Goal: Task Accomplishment & Management: Manage account settings

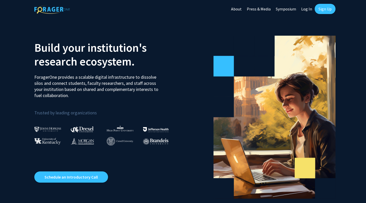
click at [308, 10] on link "Log In" at bounding box center [307, 9] width 16 height 18
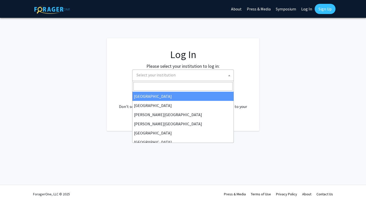
click at [221, 74] on span "Select your institution" at bounding box center [184, 75] width 99 height 10
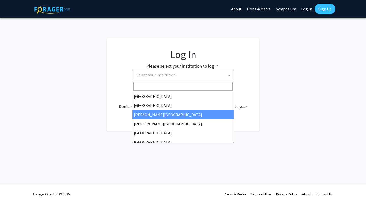
select select "5"
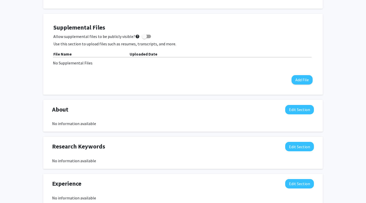
scroll to position [124, 0]
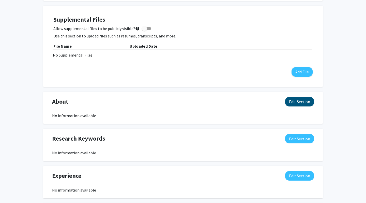
click at [293, 103] on button "Edit Section" at bounding box center [299, 101] width 29 height 9
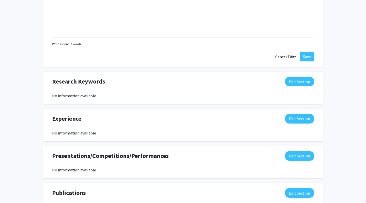
scroll to position [281, 0]
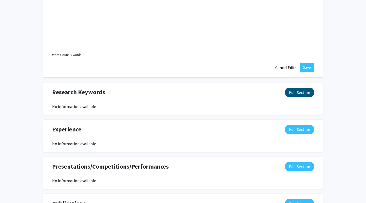
click at [299, 95] on button "Edit Section" at bounding box center [299, 92] width 29 height 9
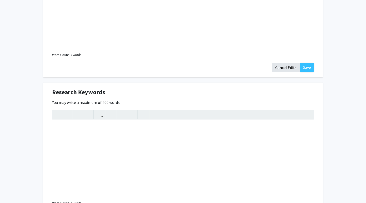
click at [289, 69] on button "Cancel Edits" at bounding box center [286, 68] width 28 height 10
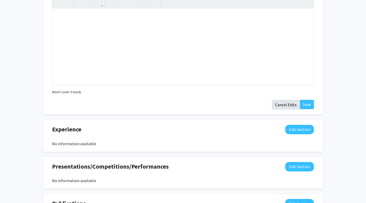
click at [283, 106] on button "Cancel Edits" at bounding box center [286, 105] width 28 height 10
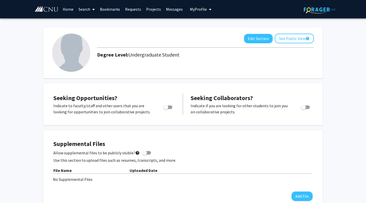
scroll to position [0, 0]
click at [86, 9] on link "Search" at bounding box center [86, 9] width 21 height 18
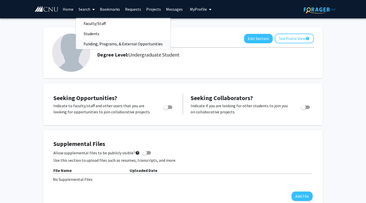
click at [93, 41] on span "Funding, Programs, & External Opportunities" at bounding box center [123, 44] width 94 height 10
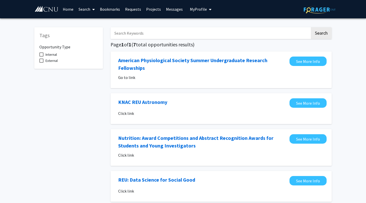
click at [133, 33] on input "Search Keywords" at bounding box center [211, 33] width 200 height 12
click at [321, 34] on button "Search" at bounding box center [321, 33] width 21 height 12
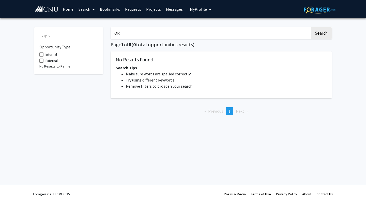
type input "O"
type input "Pasport To Research"
click at [321, 34] on button "Search" at bounding box center [321, 33] width 21 height 12
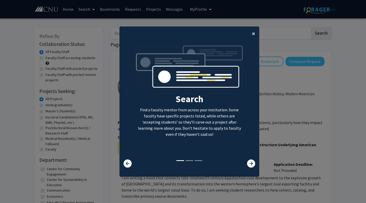
click at [254, 32] on span "×" at bounding box center [253, 34] width 3 height 8
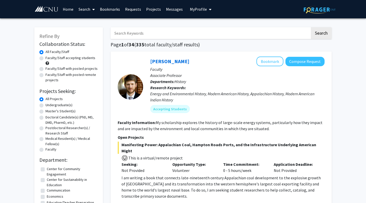
click at [196, 9] on span "My Profile" at bounding box center [198, 9] width 17 height 5
click at [206, 24] on span "View Profile" at bounding box center [215, 24] width 18 height 6
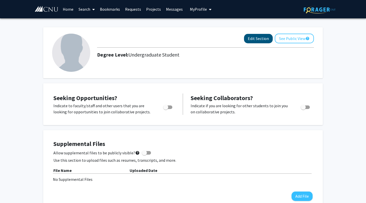
click at [254, 40] on button "Edit Section" at bounding box center [258, 38] width 29 height 9
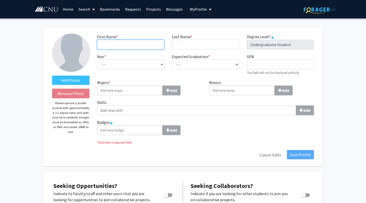
click at [106, 41] on input "First Name * required" at bounding box center [130, 45] width 67 height 10
type input "Sarah"
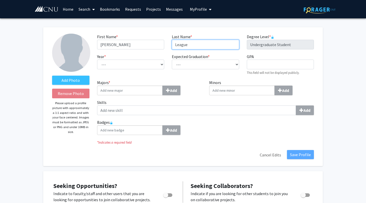
type input "League"
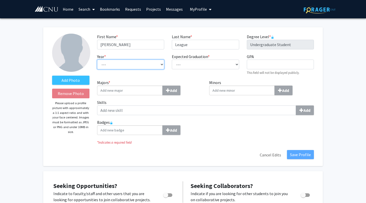
select select "senior"
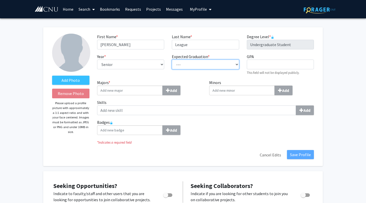
select select "2026"
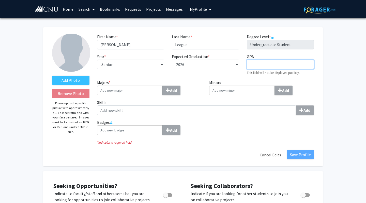
click at [257, 65] on input "GPA required" at bounding box center [280, 65] width 67 height 10
type input "3.3"
click at [135, 93] on input "Majors * Add" at bounding box center [130, 90] width 66 height 10
type input "Psychology"
click at [172, 91] on b "Add" at bounding box center [173, 90] width 7 height 5
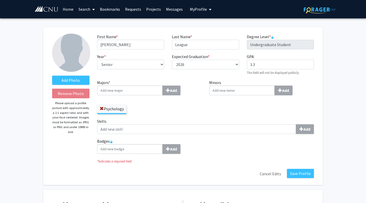
click at [235, 93] on input "Minors Add" at bounding box center [242, 90] width 66 height 10
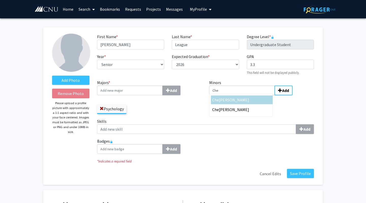
type input "Che"
click at [236, 101] on div "Che mistry" at bounding box center [241, 100] width 59 height 6
click at [236, 95] on input "Che" at bounding box center [242, 90] width 66 height 10
type input "Lea"
click at [239, 102] on span "dership Studies" at bounding box center [232, 99] width 26 height 5
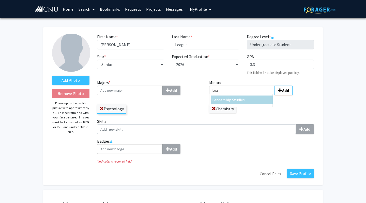
click at [239, 95] on input "Lea" at bounding box center [242, 90] width 66 height 10
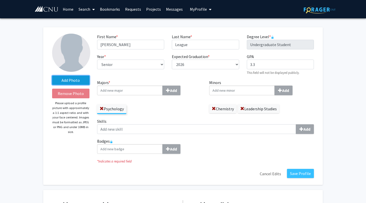
click at [75, 82] on label "Add Photo" at bounding box center [70, 80] width 37 height 9
click at [0, 0] on input "Add Photo" at bounding box center [0, 0] width 0 height 0
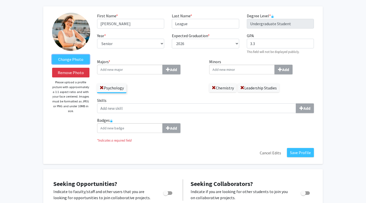
scroll to position [24, 0]
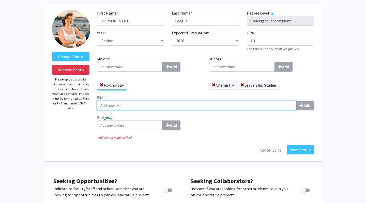
click at [203, 106] on input "Skills Add" at bounding box center [196, 105] width 199 height 10
type input "t"
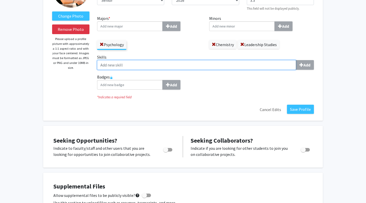
scroll to position [69, 0]
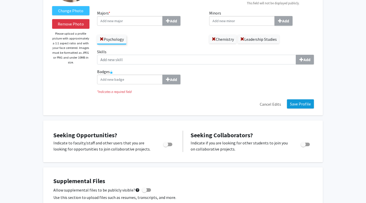
click at [302, 106] on button "Save Profile" at bounding box center [300, 103] width 27 height 9
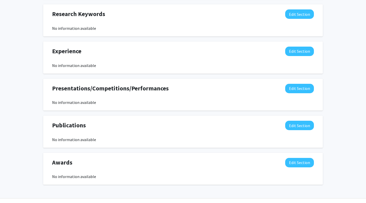
scroll to position [277, 0]
click at [297, 89] on button "Edit Section" at bounding box center [299, 88] width 29 height 9
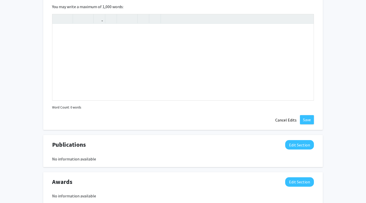
scroll to position [370, 0]
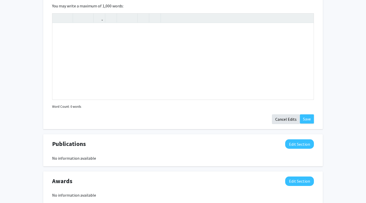
click at [287, 122] on button "Cancel Edits" at bounding box center [286, 119] width 28 height 10
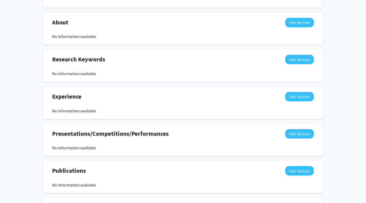
scroll to position [233, 0]
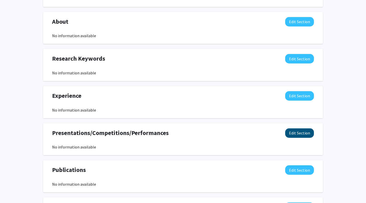
click at [303, 133] on button "Edit Section" at bounding box center [299, 132] width 29 height 9
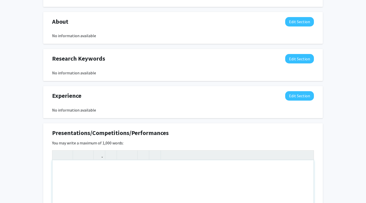
click at [140, 167] on div "Note to users with screen readers: Please deactivate our accessibility plugin f…" at bounding box center [183, 198] width 262 height 76
paste div "Note to users with screen readers: Please deactivate our accessibility plugin f…"
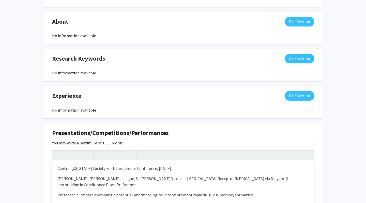
type textarea "<p>Central Virginia Society For Neuroscience Conference; March 2025</p><p>Baldw…"
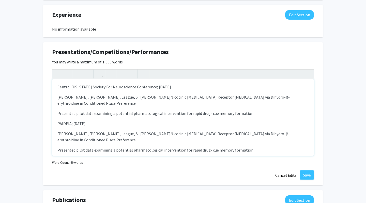
scroll to position [314, 0]
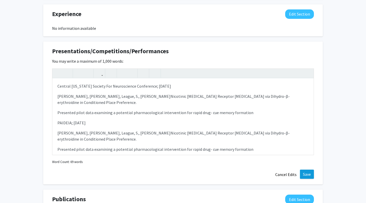
click at [309, 176] on button "Save" at bounding box center [307, 173] width 14 height 9
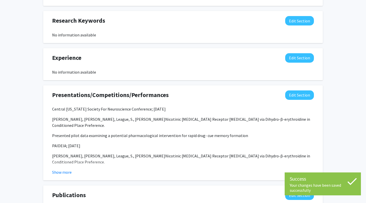
scroll to position [268, 0]
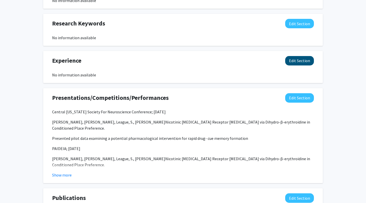
click at [295, 61] on button "Edit Section" at bounding box center [299, 60] width 29 height 9
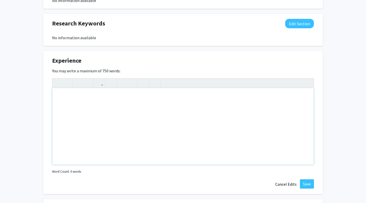
click at [199, 97] on div "Note to users with screen readers: Please deactivate our accessibility plugin f…" at bounding box center [183, 126] width 262 height 76
paste div "Note to users with screen readers: Please deactivate our accessibility plugin f…"
type textarea "<p>Rodent Adolescent Drug Lab; January 2025- Present</p><p>Evaluate research on…"
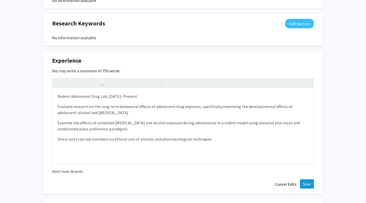
click at [310, 182] on button "Save" at bounding box center [307, 183] width 14 height 9
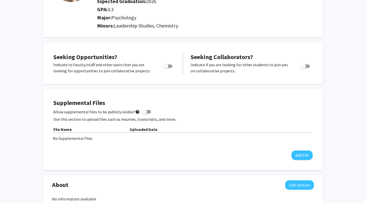
scroll to position [70, 0]
click at [299, 155] on button "Add File" at bounding box center [302, 154] width 21 height 9
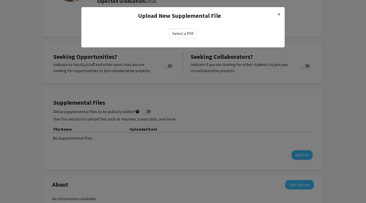
click at [182, 34] on label "Select a PDF" at bounding box center [183, 33] width 28 height 10
click at [0, 0] on input "Select a PDF" at bounding box center [0, 0] width 0 height 0
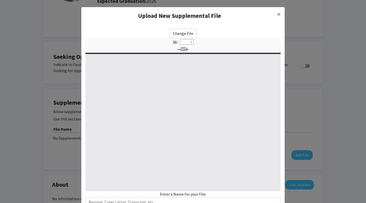
select select "custom"
type input "0"
select select "custom"
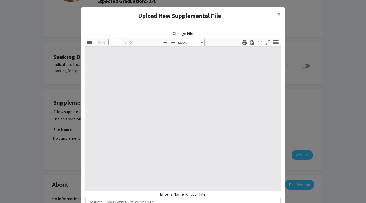
type input "1"
select select "auto"
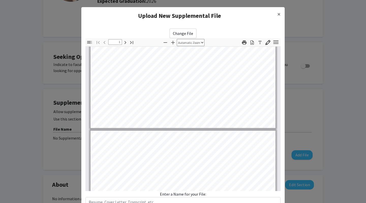
type input "2"
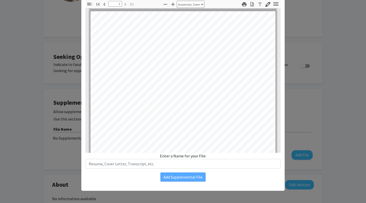
scroll to position [38, 0]
click at [195, 168] on div "Change File Thumbnails Document Outline Attachments Layers Current Outline Item…" at bounding box center [183, 85] width 204 height 199
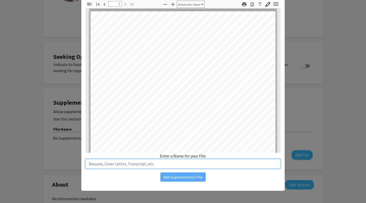
click at [186, 165] on input "text" at bounding box center [182, 164] width 195 height 10
type input "CV"
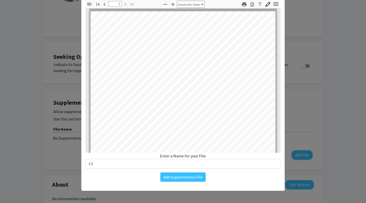
click at [243, 177] on div "Add Supplemental File" at bounding box center [182, 176] width 195 height 9
click at [195, 178] on button "Add Supplemental File" at bounding box center [183, 176] width 45 height 9
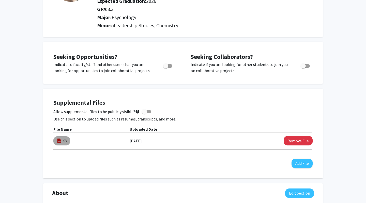
click at [63, 143] on mat-chip "CV" at bounding box center [61, 140] width 17 height 9
click at [297, 142] on button "Remove File" at bounding box center [298, 140] width 29 height 9
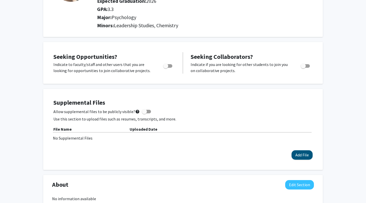
click at [307, 156] on button "Add File" at bounding box center [302, 154] width 21 height 9
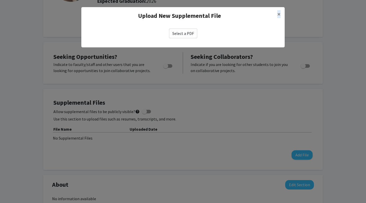
click at [185, 36] on label "Select a PDF" at bounding box center [183, 33] width 28 height 10
click at [0, 0] on input "Select a PDF" at bounding box center [0, 0] width 0 height 0
select select "custom"
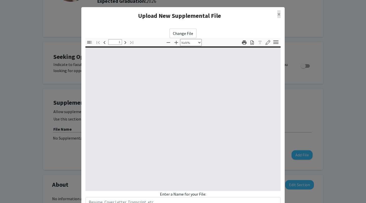
type input "0"
select select "custom"
type input "1"
select select "auto"
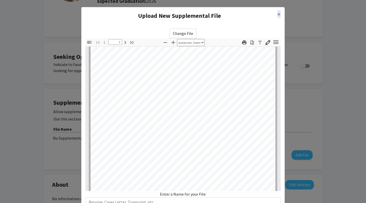
type input "2"
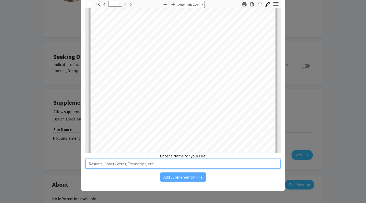
click at [130, 164] on input "text" at bounding box center [182, 164] width 195 height 10
type input "D"
type input "Sarah League CV 2025"
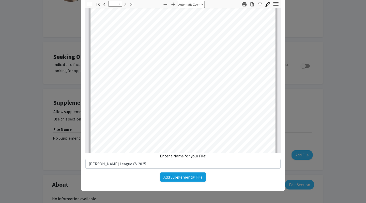
click at [174, 177] on button "Add Supplemental File" at bounding box center [183, 176] width 45 height 9
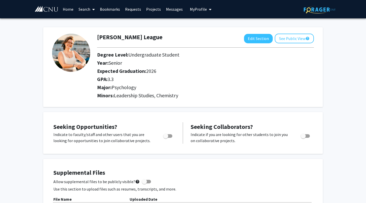
scroll to position [0, 0]
click at [291, 39] on button "See Public View help" at bounding box center [294, 39] width 39 height 10
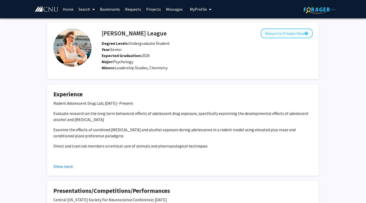
click at [282, 32] on button "Return to Private View help" at bounding box center [287, 33] width 52 height 10
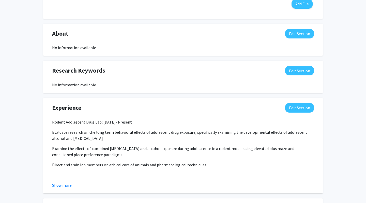
scroll to position [231, 0]
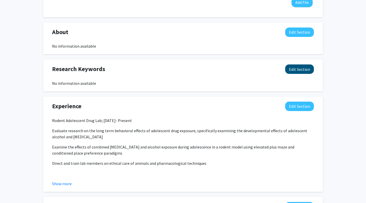
click at [299, 68] on button "Edit Section" at bounding box center [299, 68] width 29 height 9
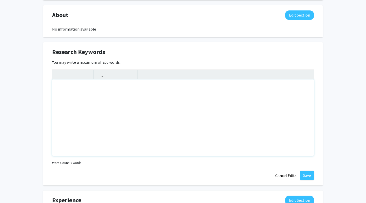
scroll to position [248, 0]
click at [109, 98] on div "Note to users with screen readers: Please deactivate our accessibility plugin f…" at bounding box center [183, 118] width 262 height 76
type textarea "<p>Nicotine, Adolescence, a4β2</p>"
click at [307, 176] on button "Save" at bounding box center [307, 175] width 14 height 9
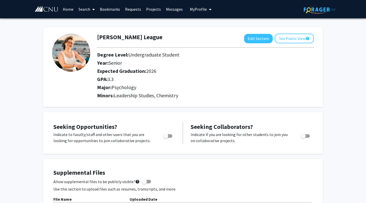
scroll to position [0, 0]
